Goal: Register for event/course

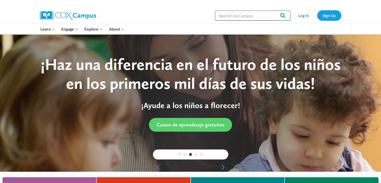
click at [233, 13] on input "Search in [URL][DOMAIN_NAME]" at bounding box center [252, 16] width 75 height 10
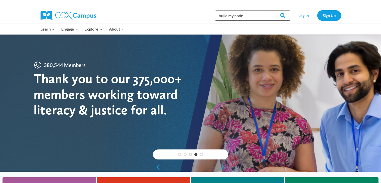
type input "build my brain"
click at [271, 11] on input "Search" at bounding box center [281, 16] width 20 height 10
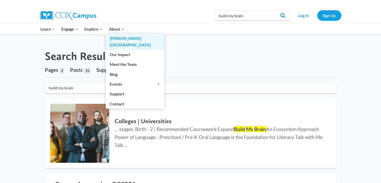
click at [120, 34] on link "[GEOGRAPHIC_DATA]" at bounding box center [135, 42] width 58 height 16
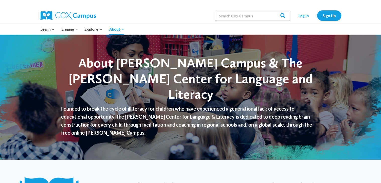
click at [0, 0] on link "[PERSON_NAME][GEOGRAPHIC_DATA]" at bounding box center [0, 0] width 0 height 0
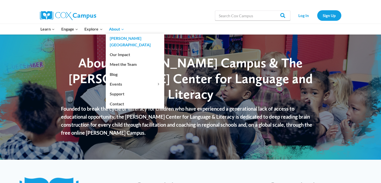
click at [125, 41] on link "[GEOGRAPHIC_DATA]" at bounding box center [135, 42] width 58 height 16
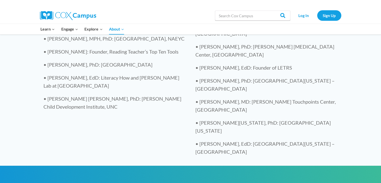
scroll to position [1117, 0]
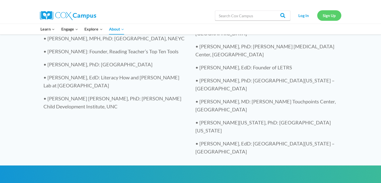
click at [323, 19] on link "Sign Up" at bounding box center [329, 15] width 24 height 10
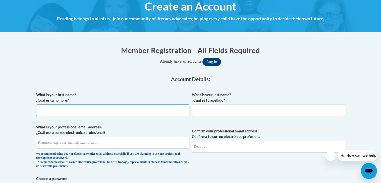
click at [126, 112] on input "What is your first name? ¿Cuál es tu nombre?" at bounding box center [112, 111] width 153 height 12
type input "mollie"
click at [234, 106] on input "What is your last name? ¿Cuál es tu apellido?" at bounding box center [268, 111] width 153 height 12
type input "stone"
click at [120, 149] on span "What is your professional email address? ¿Cuál es tu correo electrónico profesi…" at bounding box center [112, 148] width 153 height 46
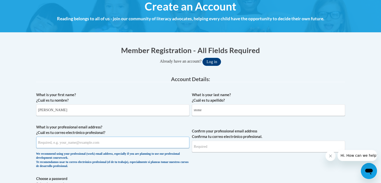
click at [105, 145] on input "What is your professional email address? ¿Cuál es tu correo electrónico profesi…" at bounding box center [112, 143] width 153 height 12
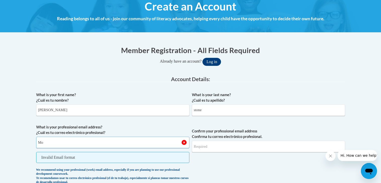
type input "M"
type input "mollie.stone143@gmail.com"
click at [231, 151] on input "Confirm your professional email address Confirma tu correo electrónico profesio…" at bounding box center [268, 147] width 153 height 12
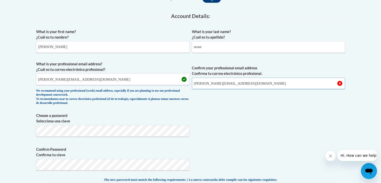
scroll to position [126, 0]
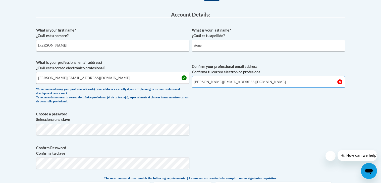
type input "mollie.stone143@gmail.com"
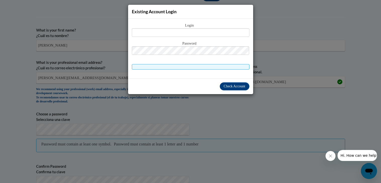
click at [266, 96] on div "Existing Account Login Login Password" at bounding box center [190, 91] width 381 height 183
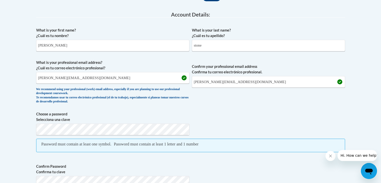
click at [181, 116] on label "Choose a password Selecciona una clave" at bounding box center [190, 117] width 309 height 11
click at [277, 164] on label "Confirm Password Confirma tu clave" at bounding box center [190, 169] width 309 height 11
click at [269, 164] on label "Confirm Password Confirma tu clave" at bounding box center [190, 169] width 309 height 11
click at [241, 160] on span "Confirm Password Confirma tu clave" at bounding box center [190, 176] width 309 height 32
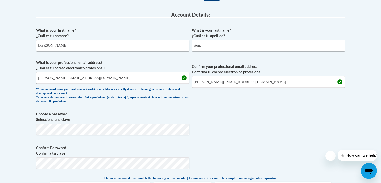
click at [264, 106] on div "What is your first name? ¿Cuál es tu nombre? mollie What is your last name? ¿Cu…" at bounding box center [190, 154] width 309 height 259
click at [336, 146] on label "Confirm Password Confirma tu clave" at bounding box center [190, 151] width 309 height 11
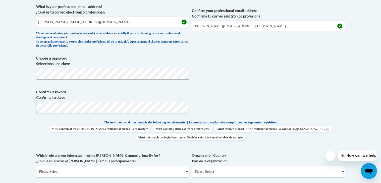
scroll to position [183, 0]
click at [139, 166] on select "Please Select College/University | Colegio/Universidad Community/Nonprofit Part…" at bounding box center [112, 172] width 153 height 12
select select "5a18ea06-2b54-4451-96f2-d152daf9eac5"
click at [36, 166] on select "Please Select College/University | Colegio/Universidad Community/Nonprofit Part…" at bounding box center [112, 172] width 153 height 12
click at [199, 166] on select "Please Select College/University Staff | Empleado universitario College/Univers…" at bounding box center [268, 172] width 153 height 12
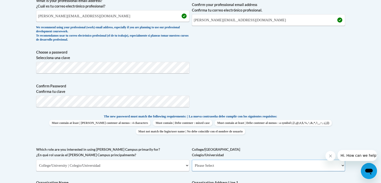
scroll to position [189, 0]
click at [199, 160] on select "Please Select College/University Staff | Empleado universitario College/Univers…" at bounding box center [268, 166] width 153 height 12
select select "99b32b07-cffc-426c-8bf6-0cd77760d84b"
click at [192, 160] on select "Please Select College/University Staff | Empleado universitario College/Univers…" at bounding box center [268, 166] width 153 height 12
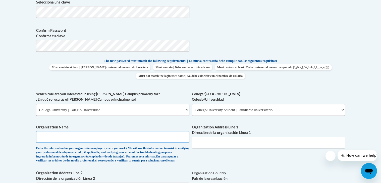
scroll to position [249, 0]
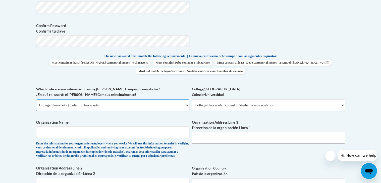
click at [167, 100] on select "Please Select College/University | Colegio/Universidad Community/Nonprofit Part…" at bounding box center [112, 106] width 153 height 12
select select "fbf2d438-af2f-41f8-98f1-81c410e29de3"
click at [36, 100] on select "Please Select College/University | Colegio/Universidad Community/Nonprofit Part…" at bounding box center [112, 106] width 153 height 12
click at [210, 100] on select "Please Select Early Learning/Daycare Teacher/Family Home Care Provider | Maestr…" at bounding box center [268, 106] width 153 height 12
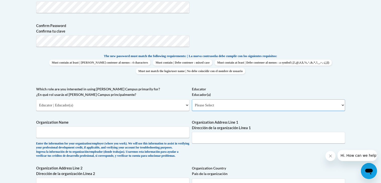
click at [210, 100] on select "Please Select Early Learning/Daycare Teacher/Family Home Care Provider | Maestr…" at bounding box center [268, 106] width 153 height 12
click at [192, 100] on select "Please Select Early Learning/Daycare Teacher/Family Home Care Provider | Maestr…" at bounding box center [268, 106] width 153 height 12
click at [215, 100] on select "Please Select Early Learning/Daycare Teacher/Family Home Care Provider | Maestr…" at bounding box center [268, 106] width 153 height 12
select select "6732b29e-f5f4-40e4-a595-7dafd2b8fb29"
click at [192, 100] on select "Please Select Early Learning/Daycare Teacher/Family Home Care Provider | Maestr…" at bounding box center [268, 106] width 153 height 12
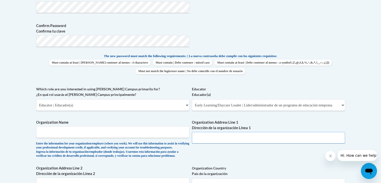
click at [197, 132] on input "Organization Address Line 1 Dirección de la organización Línea 1" at bounding box center [268, 138] width 153 height 12
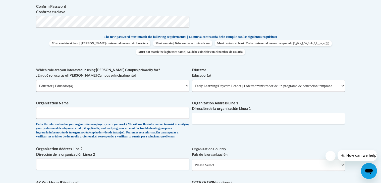
scroll to position [269, 0]
click at [205, 159] on select "Please Select United States | Estados Unidos Outside of the United States | Fue…" at bounding box center [268, 165] width 153 height 12
select select "ad49bcad-a171-4b2e-b99c-48b446064914"
click at [192, 159] on select "Please Select United States | Estados Unidos Outside of the United States | Fue…" at bounding box center [268, 165] width 153 height 12
select select
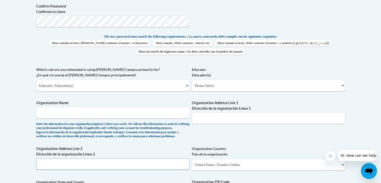
click at [156, 159] on input "Organization Address Line 2 Dirección de la organización Línea 2" at bounding box center [112, 165] width 153 height 12
type input "123 apache ridge"
click at [214, 159] on select "Please Select United States | Estados Unidos Outside of the United States | Fue…" at bounding box center [268, 165] width 153 height 12
click at [286, 98] on div "What is your first name? ¿Cuál es tu nombre? mollie What is your last name? ¿Cu…" at bounding box center [190, 80] width 309 height 394
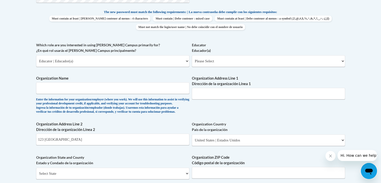
scroll to position [294, 0]
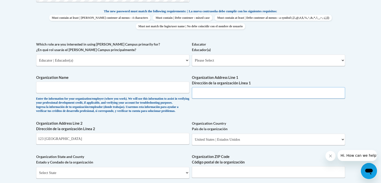
click at [256, 87] on input "Organization Address Line 1 Dirección de la organización Línea 1" at bounding box center [268, 93] width 153 height 12
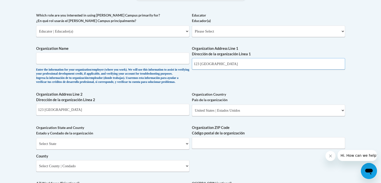
scroll to position [327, 0]
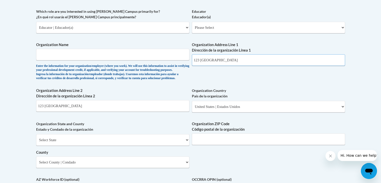
type input "123 apache ridge"
click at [118, 135] on select "Select State Alabama Alaska Arizona Arkansas California Colorado Connecticut De…" at bounding box center [112, 141] width 153 height 12
select select "Georgia"
click at [36, 135] on select "Select State Alabama Alaska Arizona Arkansas California Colorado Connecticut De…" at bounding box center [112, 141] width 153 height 12
click at [209, 134] on input "Organization ZIP Code Código postal de la organización" at bounding box center [268, 140] width 153 height 12
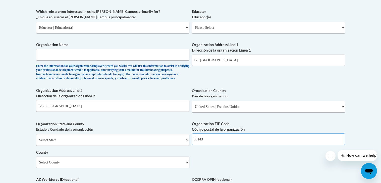
type input "30143"
click at [69, 157] on select "Select County Appling Atkinson Bacon Baker Baldwin Banks Barrow Bartow Ben Hill…" at bounding box center [112, 163] width 153 height 12
select select "Pickens"
click at [36, 157] on select "Select County Appling Atkinson Bacon Baker Baldwin Banks Barrow Bartow Ben Hill…" at bounding box center [112, 163] width 153 height 12
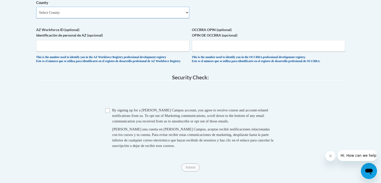
scroll to position [477, 0]
click at [109, 109] on input "Checkbox" at bounding box center [107, 111] width 5 height 5
checkbox input "true"
click at [195, 164] on input "Submit" at bounding box center [190, 168] width 18 height 8
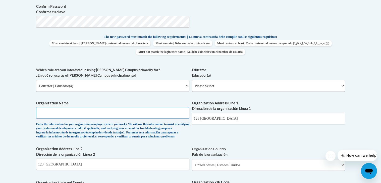
scroll to position [268, 0]
click at [113, 108] on input "Organization Name" at bounding box center [112, 114] width 153 height 12
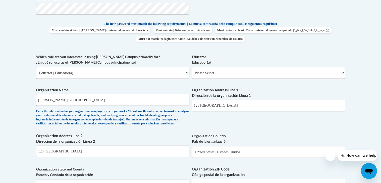
scroll to position [270, 0]
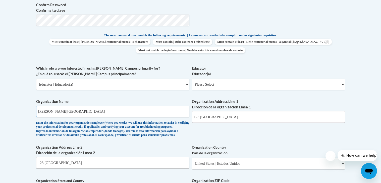
click at [111, 106] on input "Pickens HIgh School" at bounding box center [112, 112] width 153 height 12
click at [55, 106] on input "Pickens HIgh School" at bounding box center [112, 112] width 153 height 12
type input "Pickens HIgh School"
click at [61, 106] on input "Pickens HIgh School" at bounding box center [112, 112] width 153 height 12
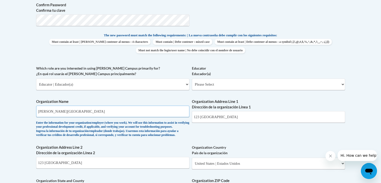
click at [61, 106] on input "Pickens HIgh School" at bounding box center [112, 112] width 153 height 12
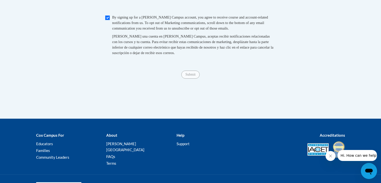
type input "PHS"
click at [243, 34] on span "Al crear una cuenta en Cox Campus, aceptas recibir notificaciones relacionadas …" at bounding box center [192, 44] width 161 height 21
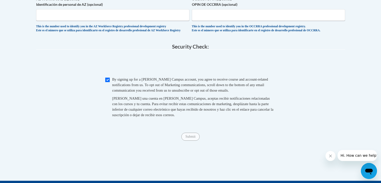
scroll to position [503, 0]
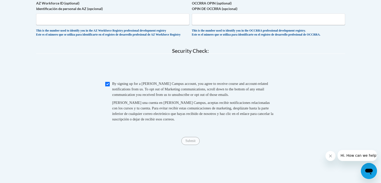
click at [162, 101] on span "Al crear una cuenta en Cox Campus, aceptas recibir notificaciones relacionadas …" at bounding box center [192, 111] width 161 height 21
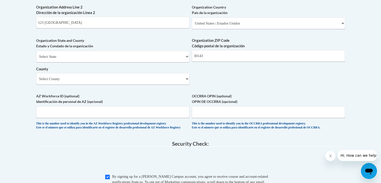
scroll to position [410, 0]
click at [162, 107] on input "AZ Workforce ID (optional) Identificación de personal de AZ (opcional)" at bounding box center [112, 113] width 153 height 12
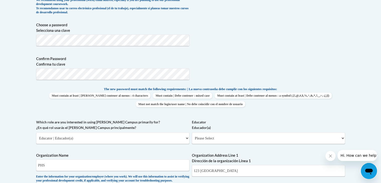
scroll to position [215, 0]
click at [74, 176] on div "Enter the information for your organization/employer (where you work). We will …" at bounding box center [112, 184] width 153 height 17
click at [82, 176] on div "Enter the information for your organization/employer (where you work). We will …" at bounding box center [112, 184] width 153 height 17
click at [287, 87] on div "The new password must match the following requirements: | La nueva contraseña d…" at bounding box center [190, 99] width 309 height 24
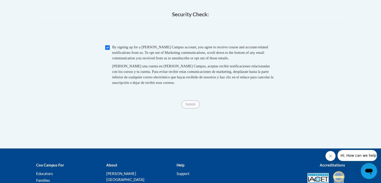
scroll to position [538, 0]
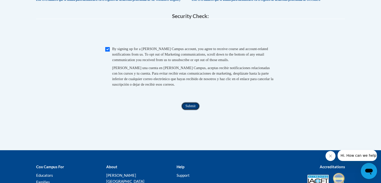
click at [188, 102] on input "Submit" at bounding box center [190, 106] width 18 height 8
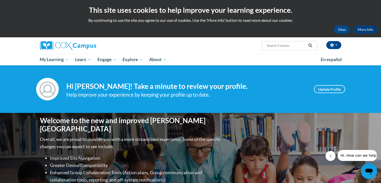
click at [280, 43] on input "Search..." at bounding box center [286, 46] width 40 height 6
type input "h"
type input "="
type input "build a brain"
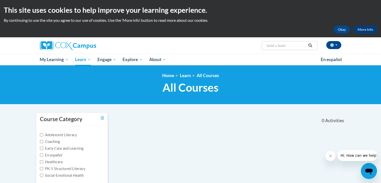
click at [272, 44] on input "build a brain" at bounding box center [286, 46] width 40 height 6
type input "buicold a brain"
click at [278, 46] on input "buicold a brain" at bounding box center [286, 46] width 40 height 6
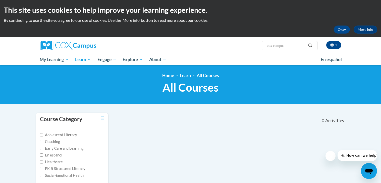
type input "cox campus"
click at [308, 47] on button "Search" at bounding box center [310, 46] width 8 height 6
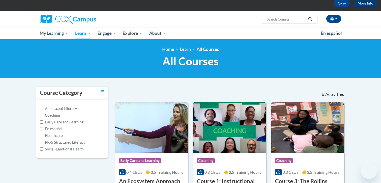
type input "cox campus"
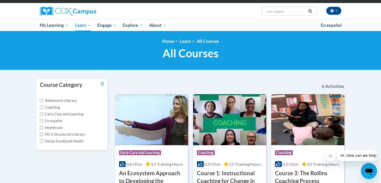
scroll to position [34, 0]
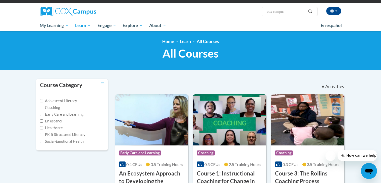
click at [285, 11] on input "cox campus" at bounding box center [286, 12] width 40 height 6
click at [102, 86] on link "Toggle collapse" at bounding box center [102, 85] width 3 height 6
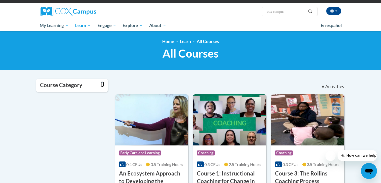
click at [102, 86] on link "Toggle collapse" at bounding box center [102, 85] width 3 height 6
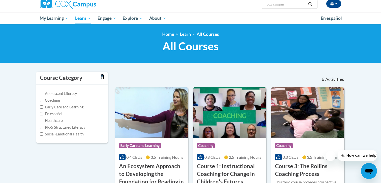
scroll to position [0, 0]
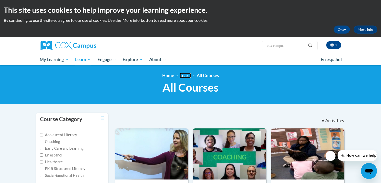
click at [183, 75] on link "Learn" at bounding box center [185, 75] width 11 height 5
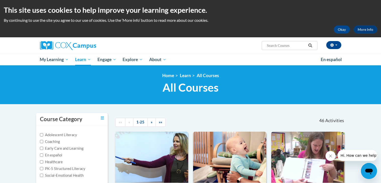
click at [294, 47] on input "Search..." at bounding box center [286, 46] width 40 height 6
type input "build my brain"
click at [311, 47] on icon "Search" at bounding box center [310, 46] width 4 height 4
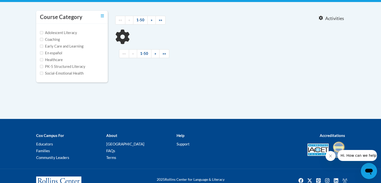
type input "build my brain"
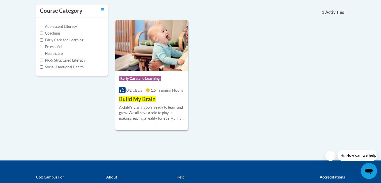
scroll to position [111, 0]
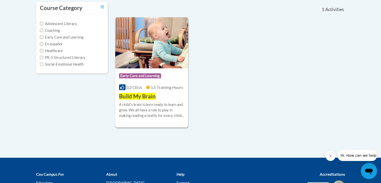
click at [171, 64] on img at bounding box center [151, 42] width 73 height 51
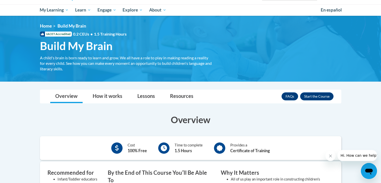
scroll to position [49, 0]
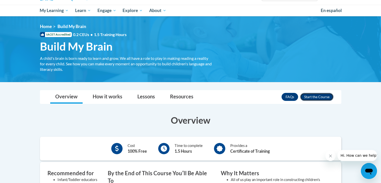
click at [322, 95] on button "Enroll" at bounding box center [316, 97] width 33 height 8
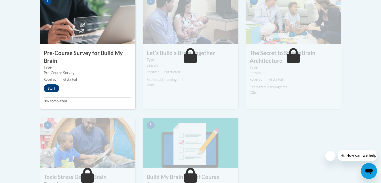
scroll to position [174, 0]
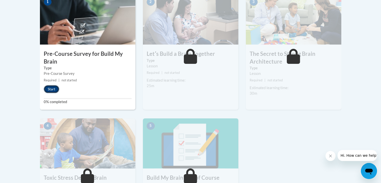
click at [46, 86] on button "Start" at bounding box center [52, 89] width 16 height 8
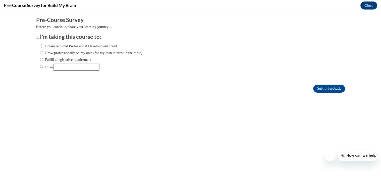
scroll to position [0, 0]
click at [77, 48] on label "Obtain required Professional Development credit." at bounding box center [79, 46] width 78 height 6
click at [43, 48] on input "Obtain required Professional Development credit." at bounding box center [41, 46] width 3 height 6
radio input "true"
click at [79, 57] on label "Fulfill a legislative requirement." at bounding box center [66, 60] width 52 height 6
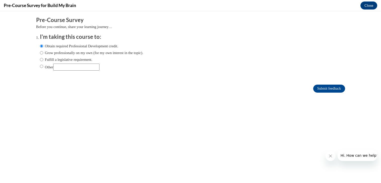
click at [43, 57] on input "Fulfill a legislative requirement." at bounding box center [41, 60] width 3 height 6
radio input "true"
click at [82, 47] on label "Obtain required Professional Development credit." at bounding box center [79, 46] width 78 height 6
click at [43, 47] on input "Obtain required Professional Development credit." at bounding box center [41, 46] width 3 height 6
radio input "true"
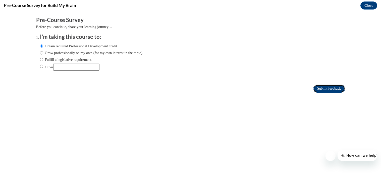
click at [328, 90] on input "Submit feedback" at bounding box center [329, 89] width 32 height 8
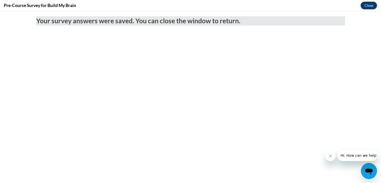
click at [374, 9] on button "Close" at bounding box center [368, 6] width 17 height 8
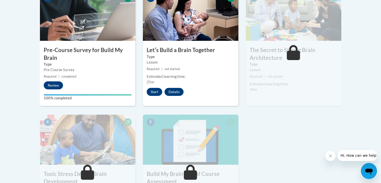
scroll to position [182, 0]
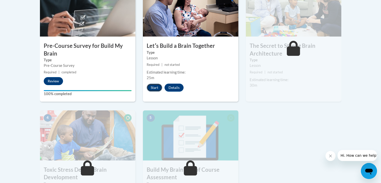
click at [156, 86] on button "Start" at bounding box center [155, 88] width 16 height 8
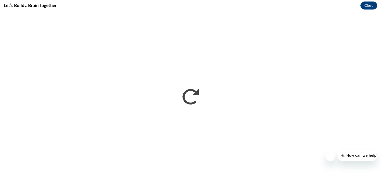
scroll to position [0, 0]
click at [331, 157] on icon "Close message from company" at bounding box center [330, 156] width 4 height 4
